Goal: Task Accomplishment & Management: Complete application form

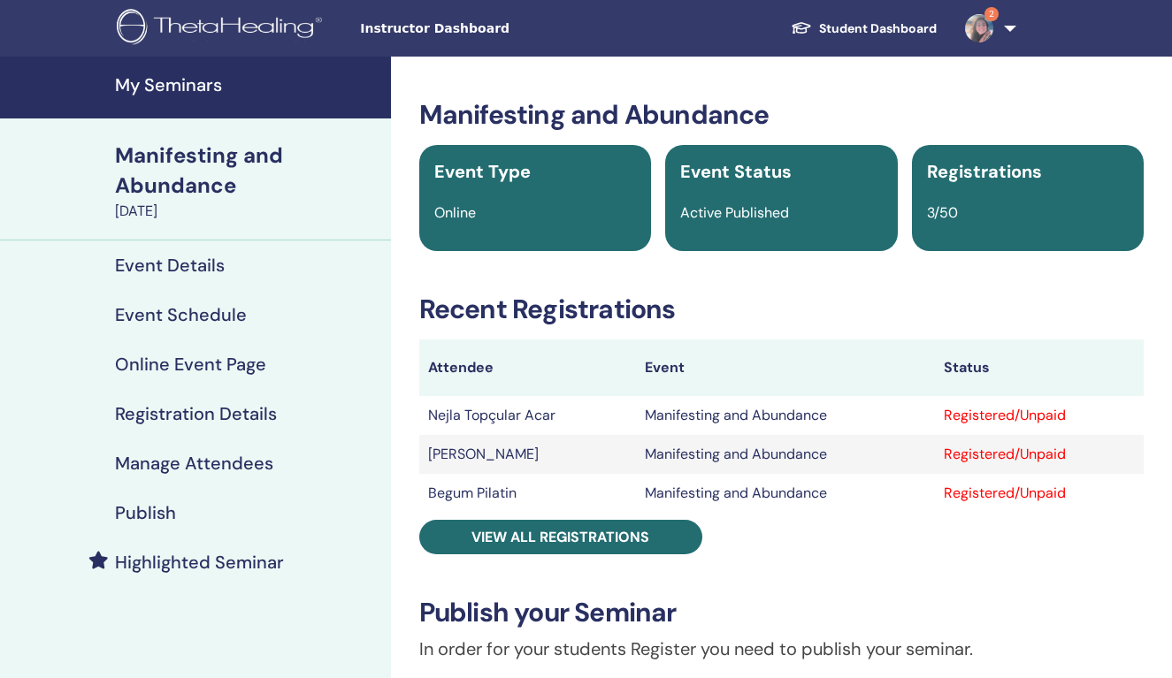
click at [169, 78] on h4 "My Seminars" at bounding box center [247, 84] width 265 height 21
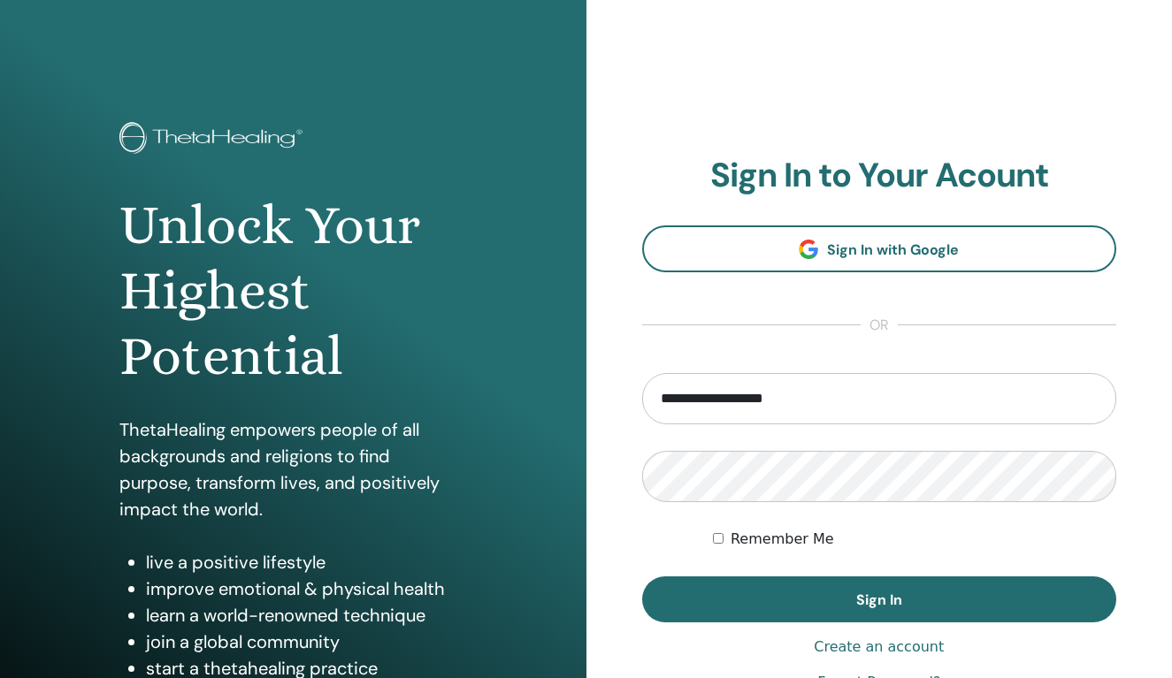
type input "**********"
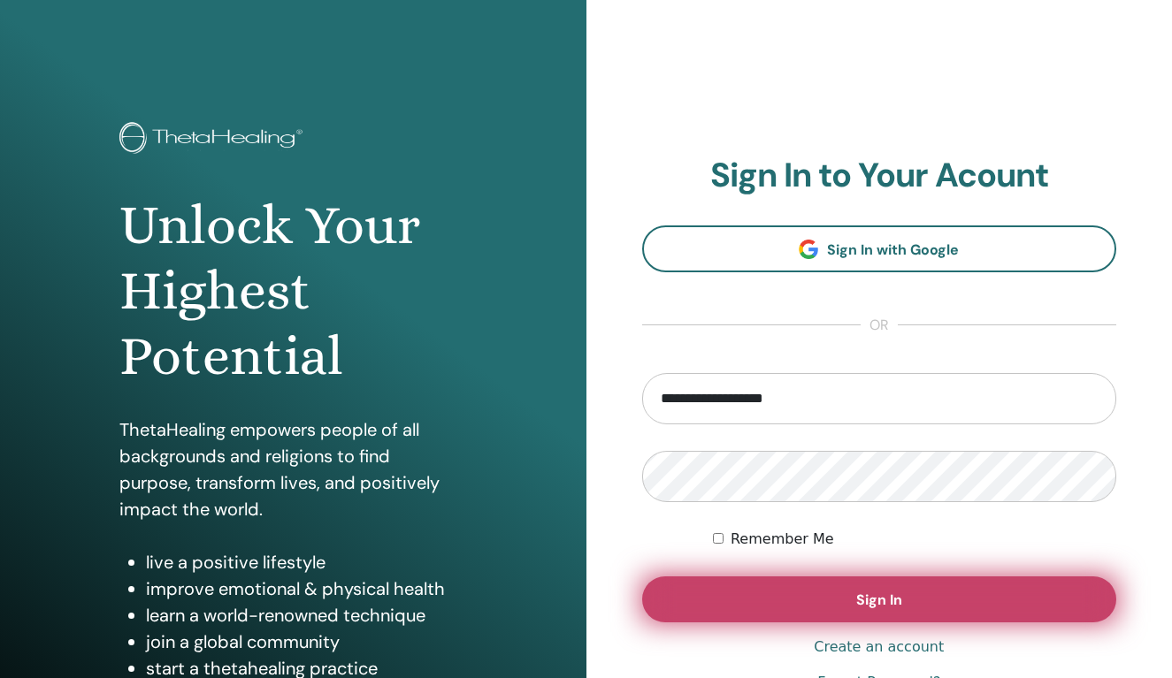
click at [898, 595] on span "Sign In" at bounding box center [879, 600] width 46 height 19
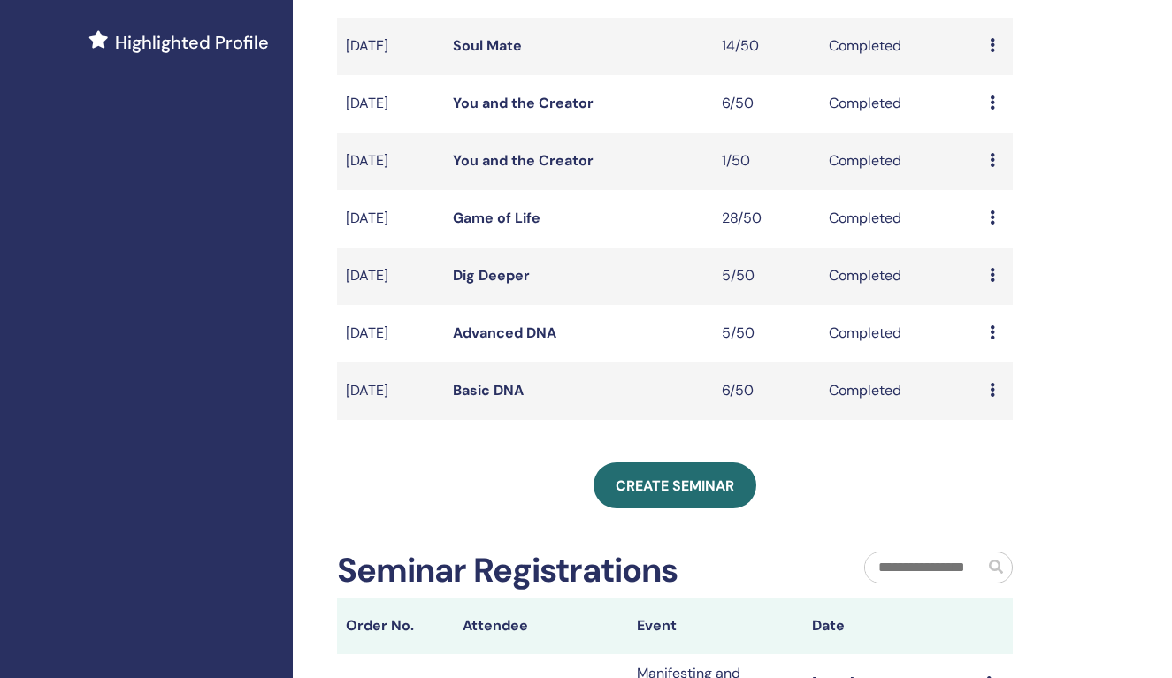
scroll to position [482, 0]
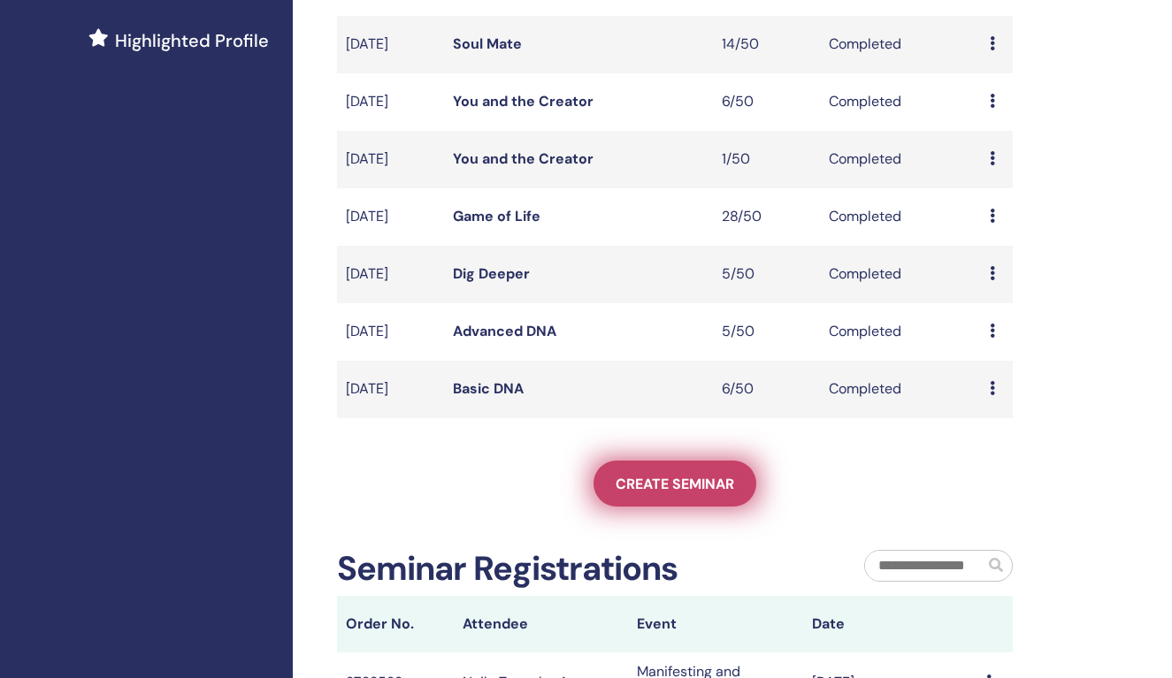
click at [675, 494] on span "Create seminar" at bounding box center [675, 484] width 119 height 19
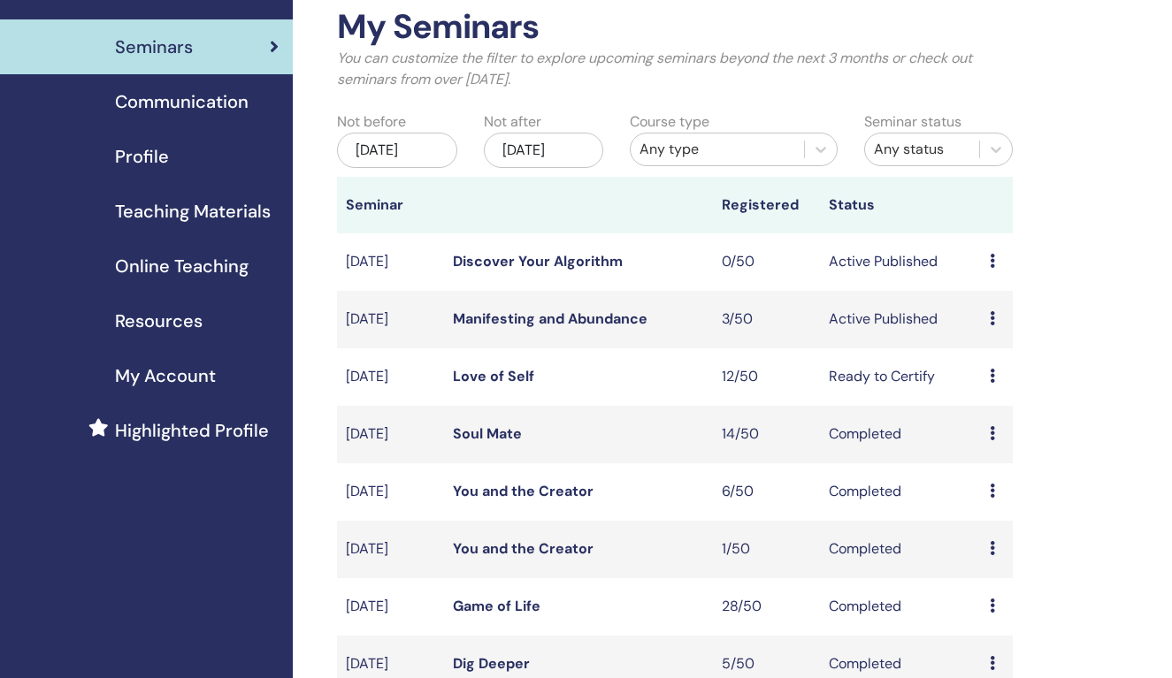
scroll to position [55, 0]
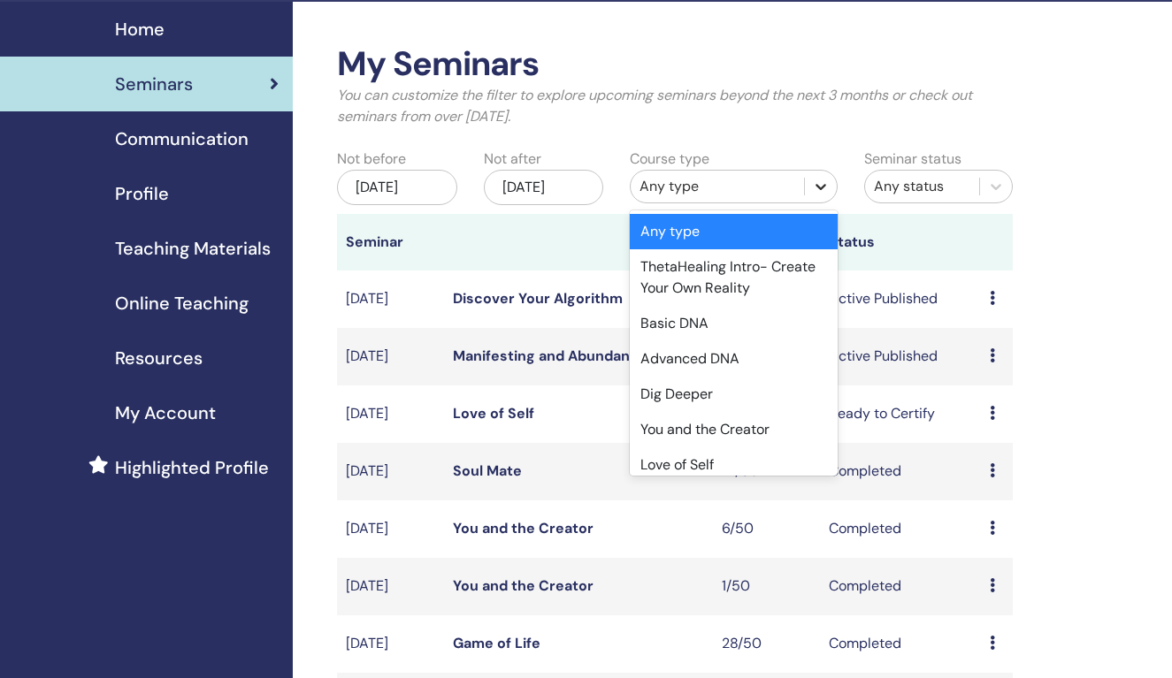
click at [824, 181] on icon at bounding box center [821, 187] width 18 height 18
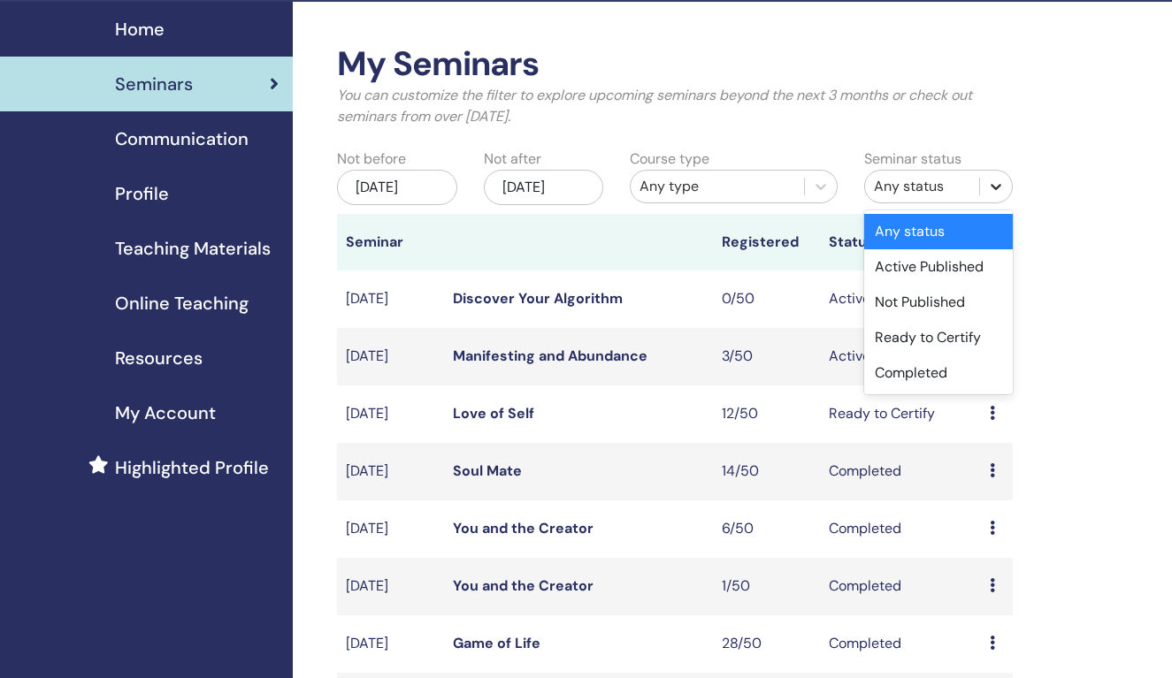
click at [1000, 182] on icon at bounding box center [996, 187] width 18 height 18
click at [932, 378] on div "Completed" at bounding box center [938, 373] width 149 height 35
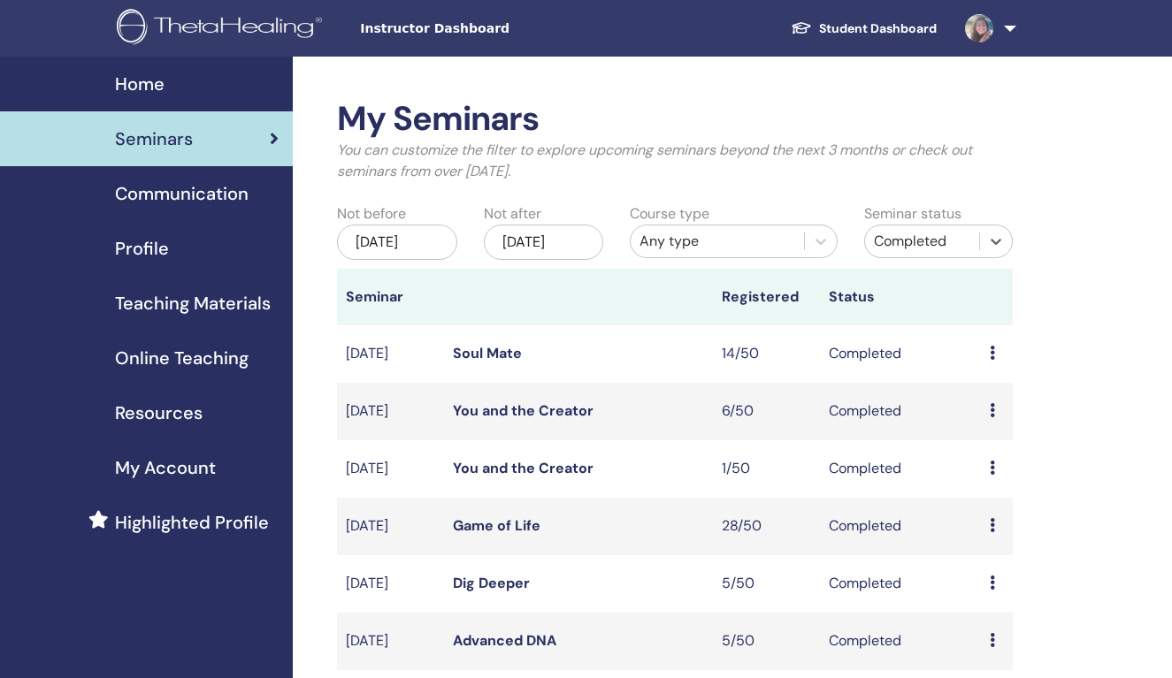
scroll to position [0, 0]
click at [149, 88] on span "Home" at bounding box center [140, 84] width 50 height 27
